Goal: Task Accomplishment & Management: Manage account settings

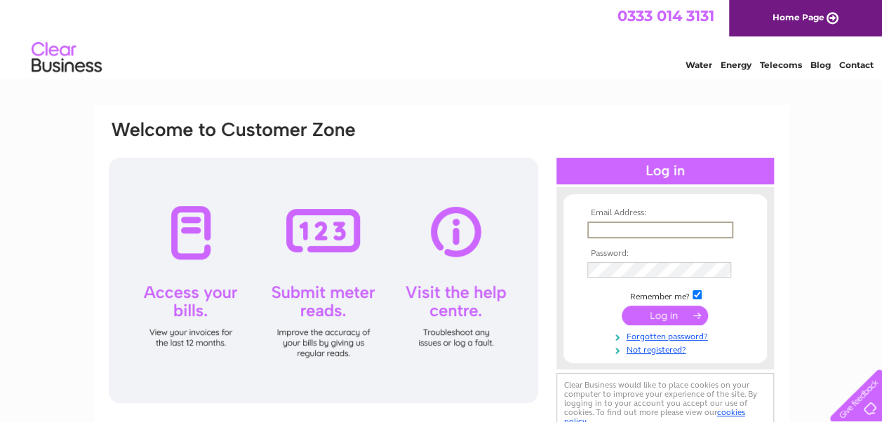
click at [619, 230] on input "text" at bounding box center [660, 230] width 146 height 17
type input "[PERSON_NAME][EMAIL_ADDRESS][DOMAIN_NAME][PERSON_NAME]"
click at [664, 325] on td at bounding box center [665, 314] width 163 height 27
click at [662, 316] on input "submit" at bounding box center [665, 314] width 86 height 20
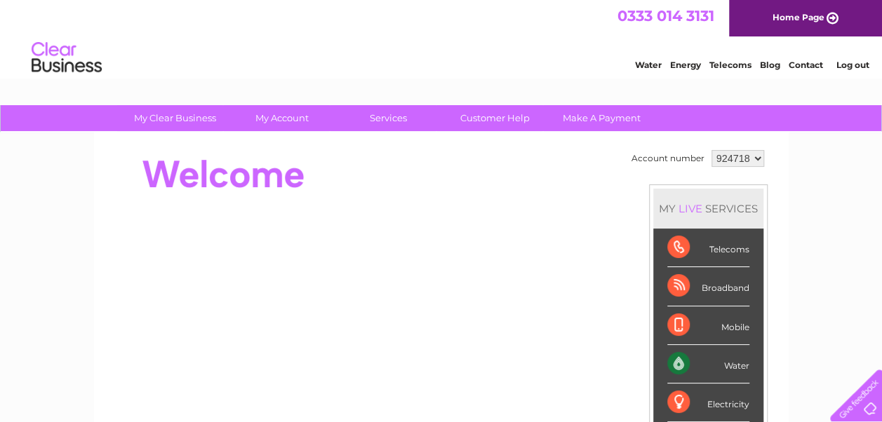
click at [758, 157] on select "924718 925112" at bounding box center [737, 158] width 53 height 17
select select "925112"
click at [711, 150] on select "924718 925112" at bounding box center [737, 158] width 53 height 17
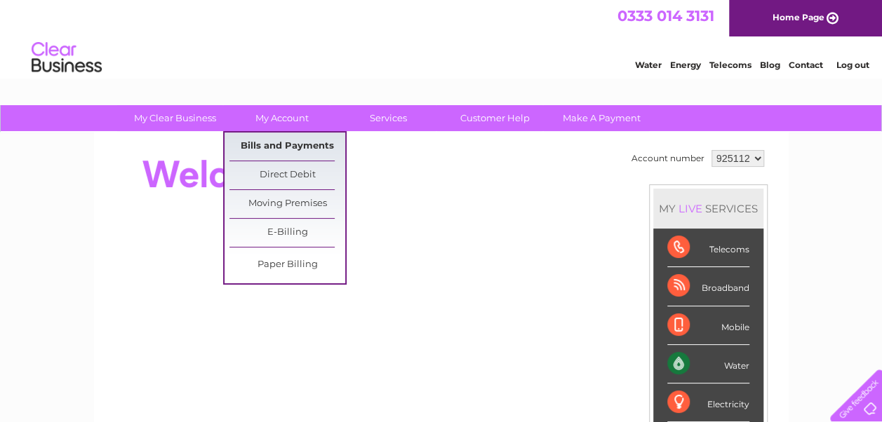
click at [276, 147] on link "Bills and Payments" at bounding box center [287, 147] width 116 height 28
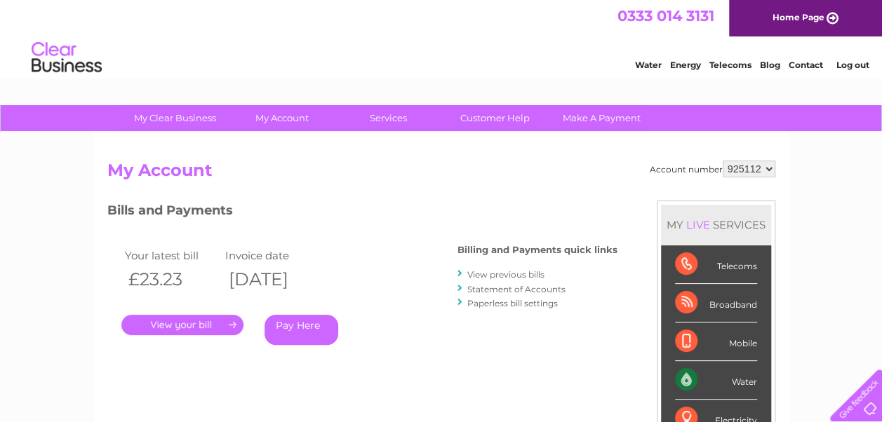
click at [189, 330] on link "." at bounding box center [182, 325] width 122 height 20
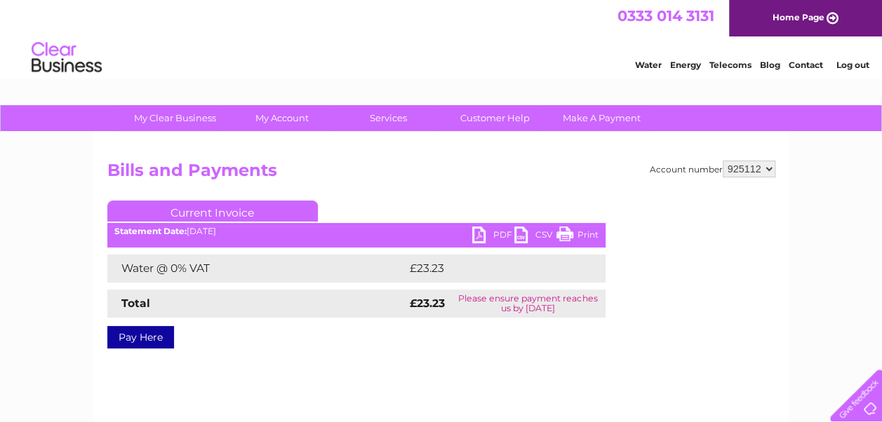
click at [498, 232] on link "PDF" at bounding box center [493, 237] width 42 height 20
click at [848, 60] on link "Log out" at bounding box center [851, 65] width 33 height 11
